Goal: Check status

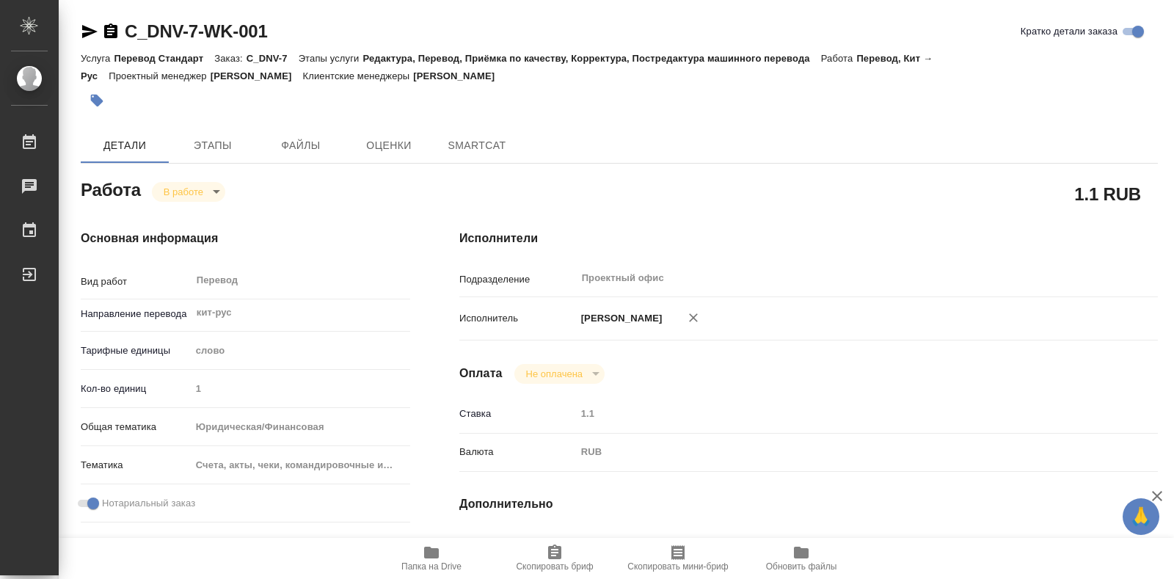
type textarea "x"
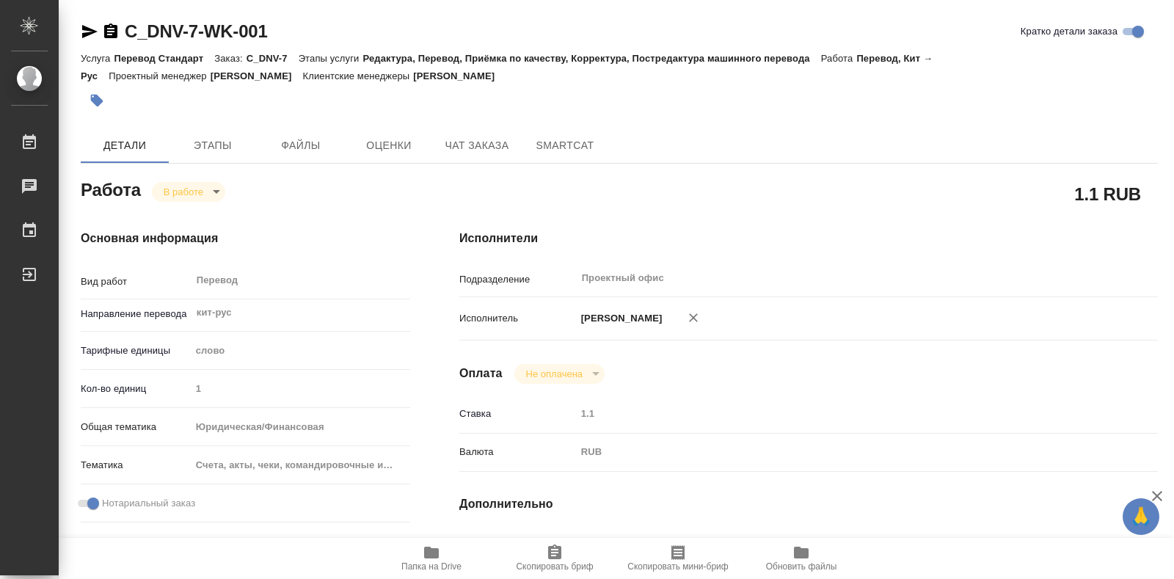
type textarea "x"
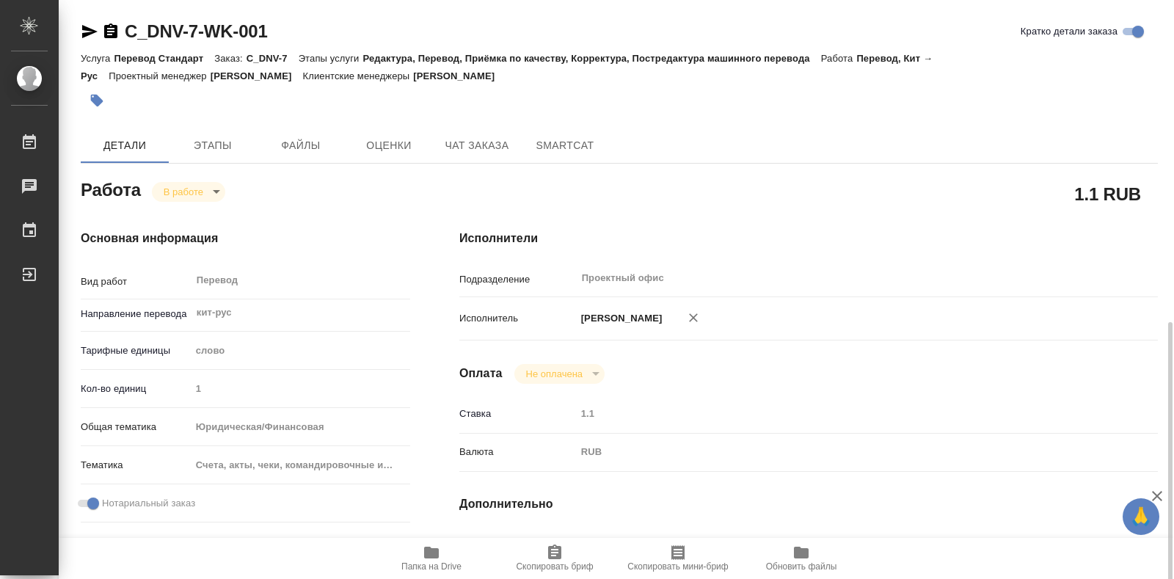
type textarea "x"
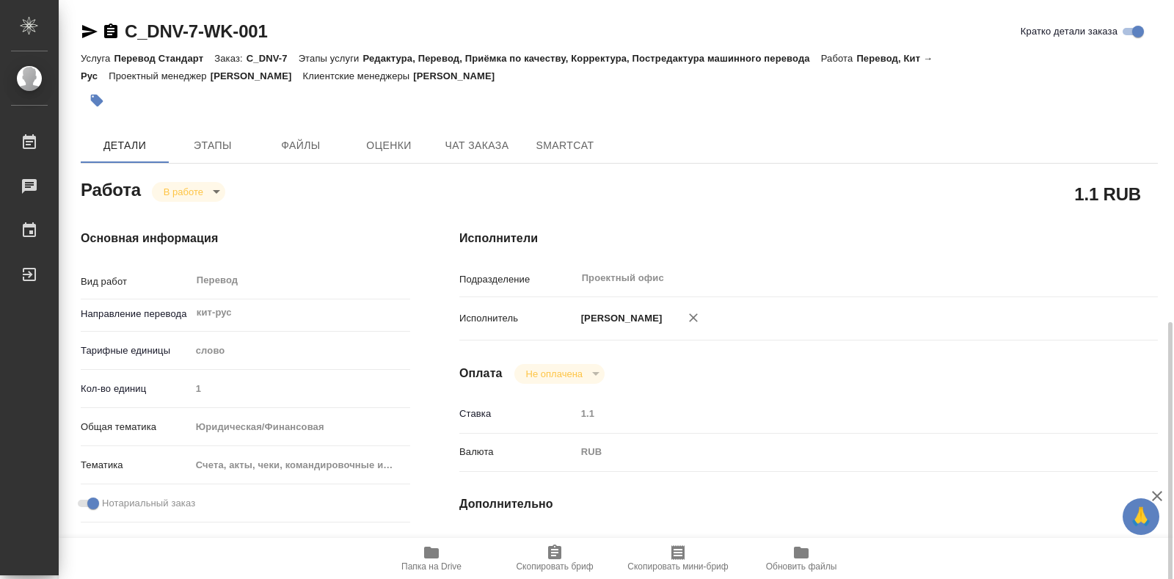
scroll to position [220, 0]
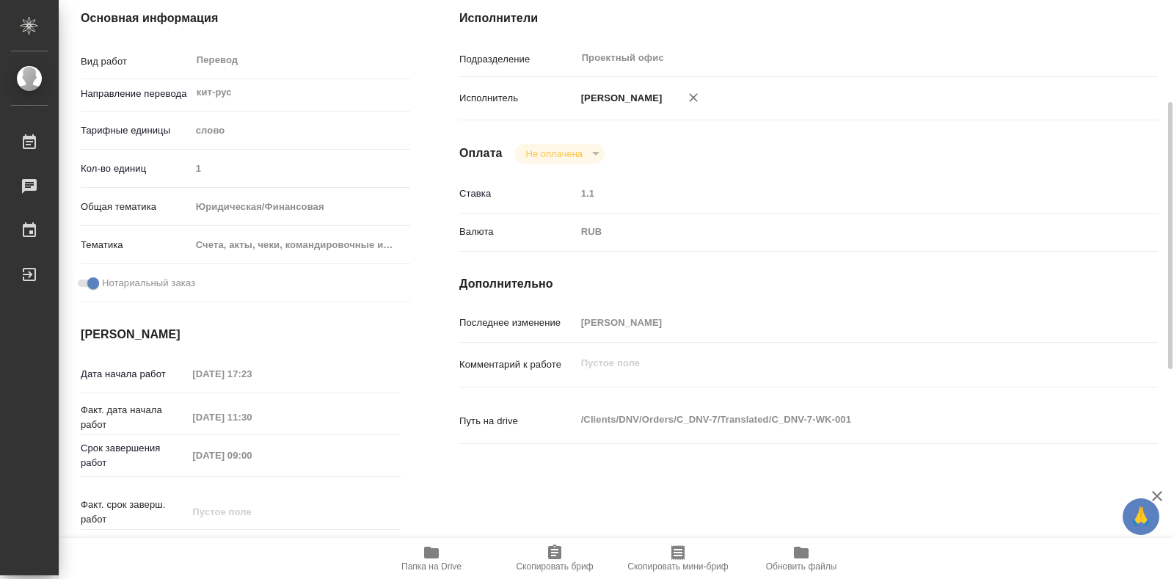
type textarea "x"
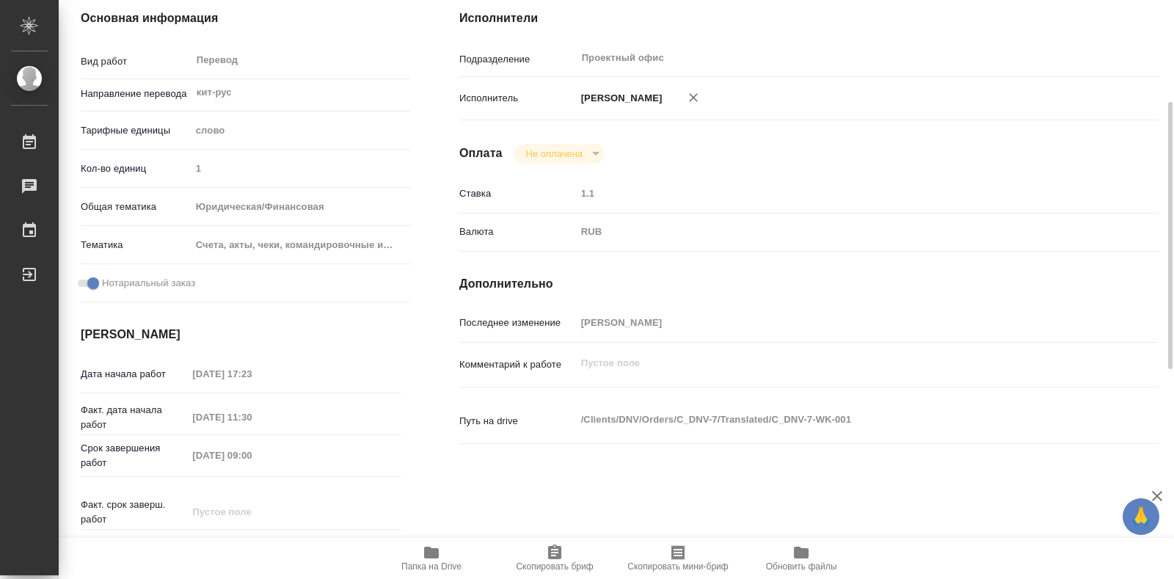
click at [441, 555] on span "Папка на Drive" at bounding box center [432, 558] width 106 height 28
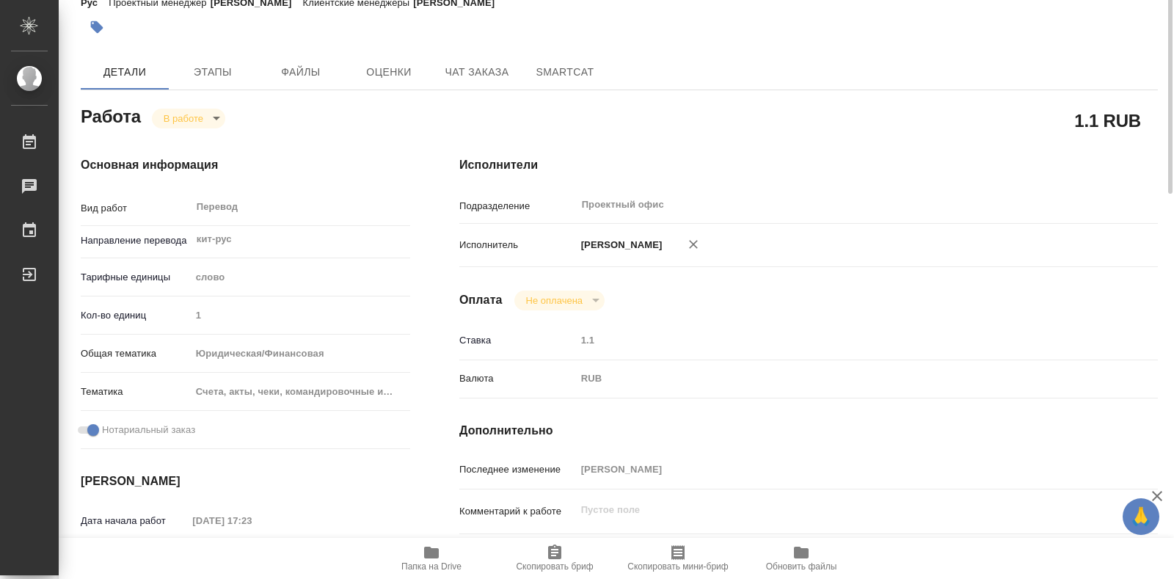
scroll to position [0, 0]
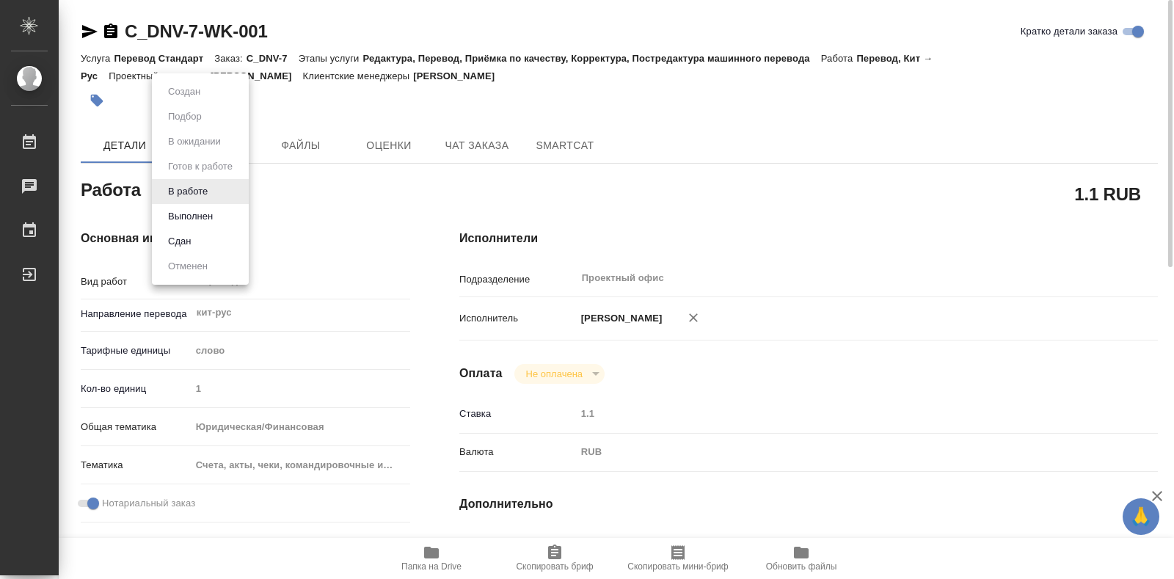
click at [206, 186] on body "🙏 .cls-1 fill:#fff; AWATERA Bogomazov Maksim Работы 0 Чаты График Выйти C_DNV-7…" at bounding box center [587, 289] width 1174 height 579
click at [213, 245] on li "Сдан" at bounding box center [200, 241] width 97 height 25
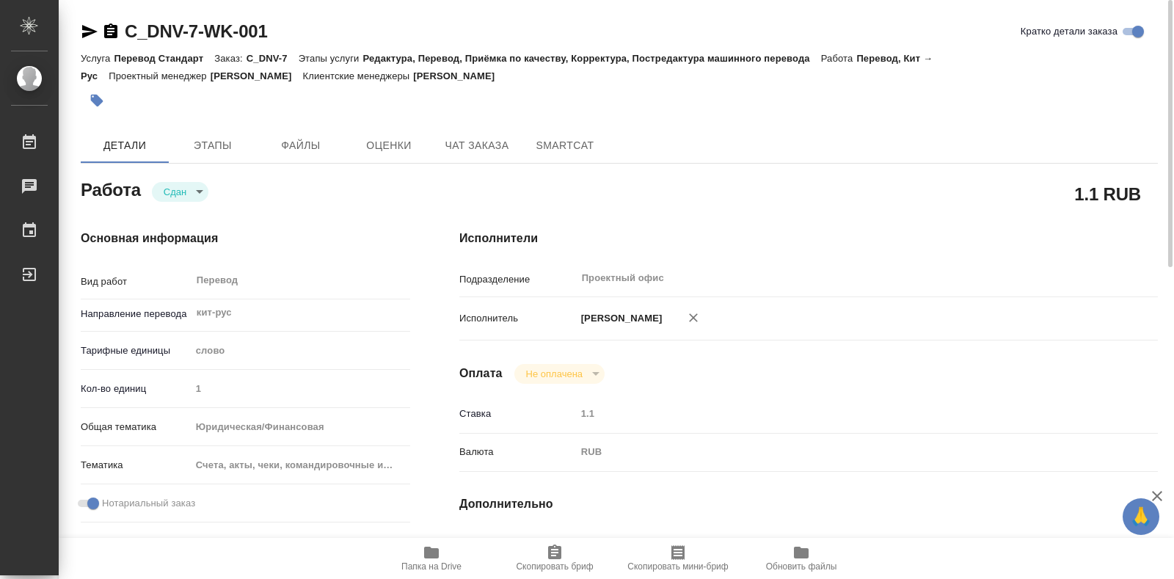
type textarea "x"
